Goal: Information Seeking & Learning: Learn about a topic

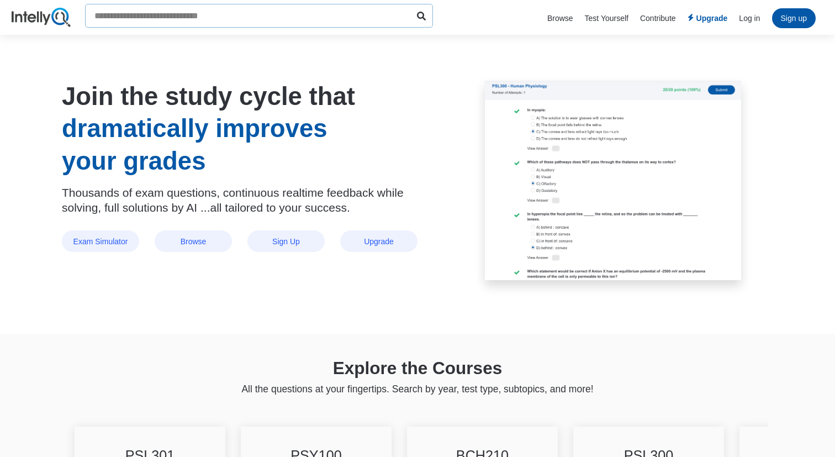
click at [311, 26] on input "text" at bounding box center [259, 16] width 348 height 24
type input "******"
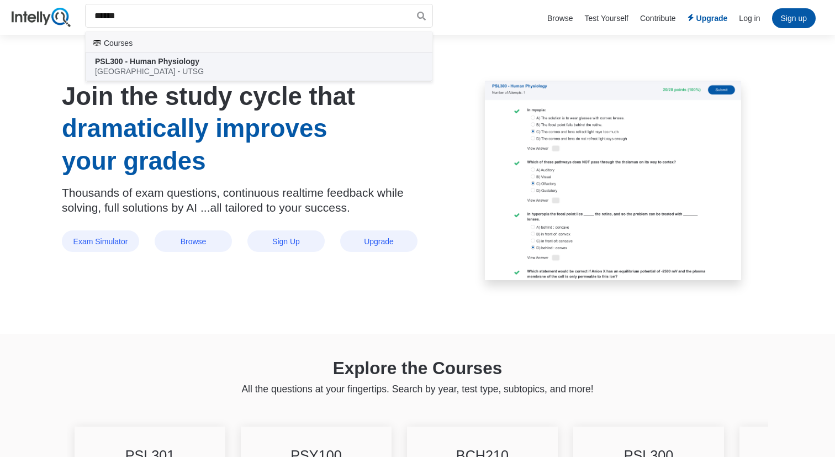
click at [272, 66] on div "PSL300 - Human Physiology [GEOGRAPHIC_DATA] - UTSG" at bounding box center [259, 66] width 329 height 20
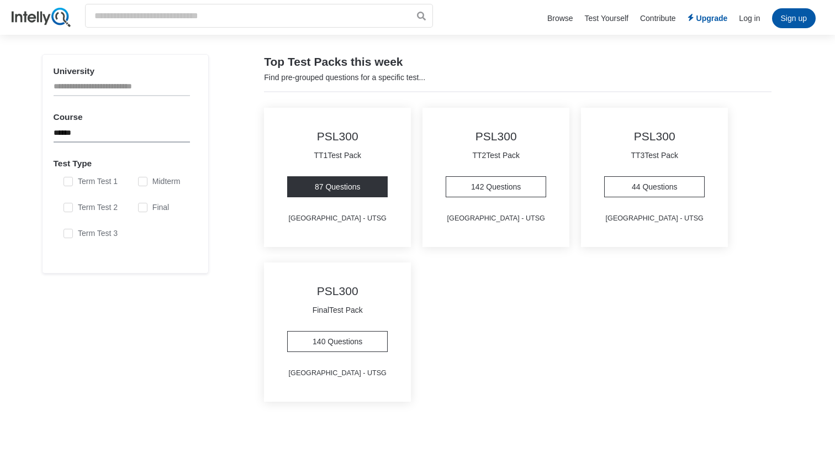
click at [331, 183] on link "87 Questions" at bounding box center [337, 186] width 101 height 21
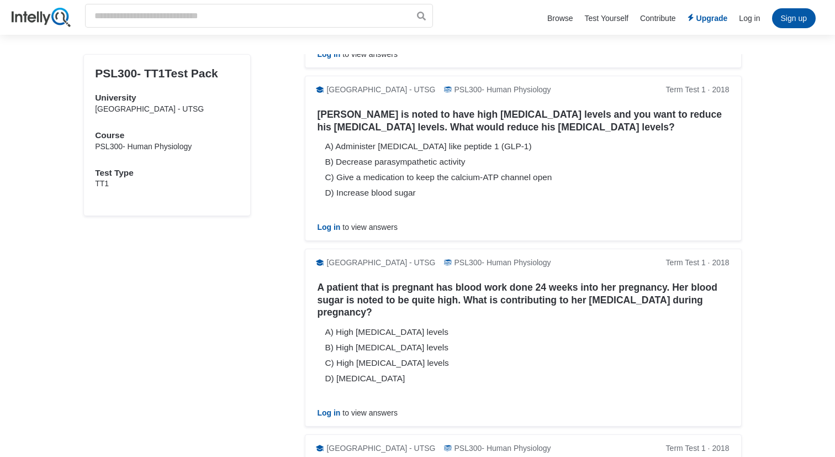
scroll to position [4817, 0]
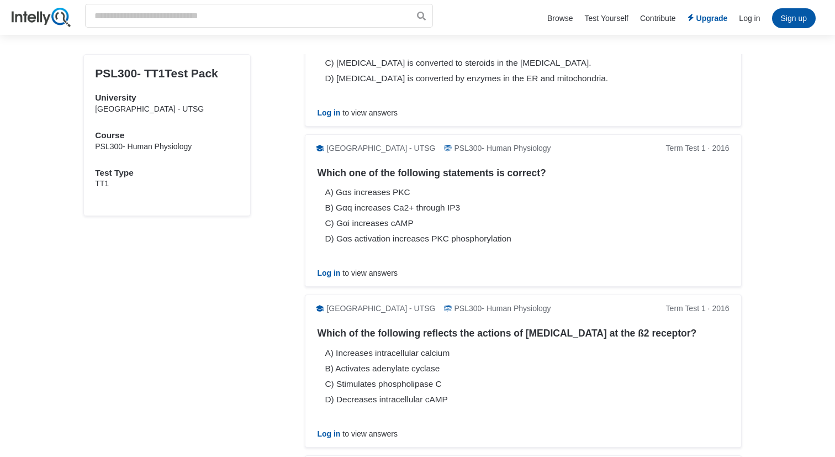
scroll to position [0, 0]
